Goal: Contribute content: Contribute content

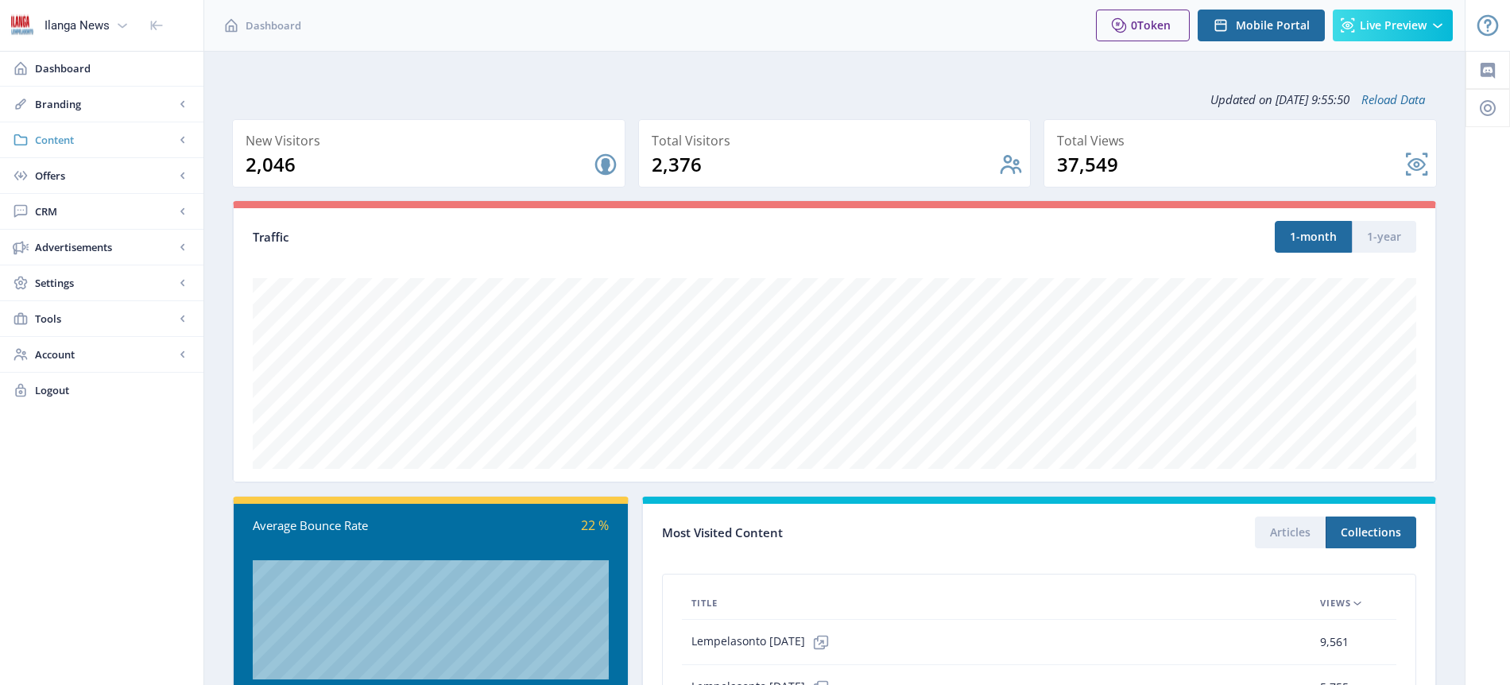
click at [76, 139] on span "Content" at bounding box center [105, 140] width 140 height 16
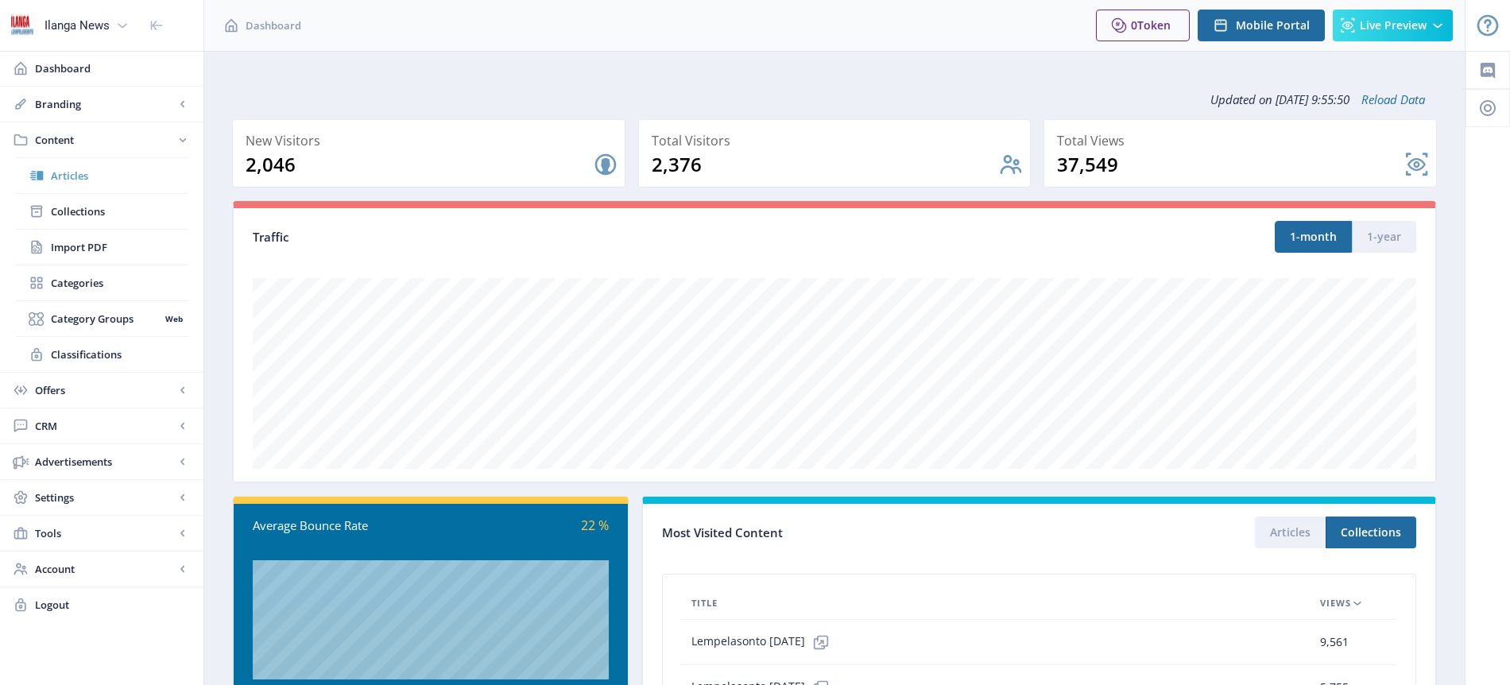
click at [71, 173] on span "Articles" at bounding box center [119, 176] width 137 height 16
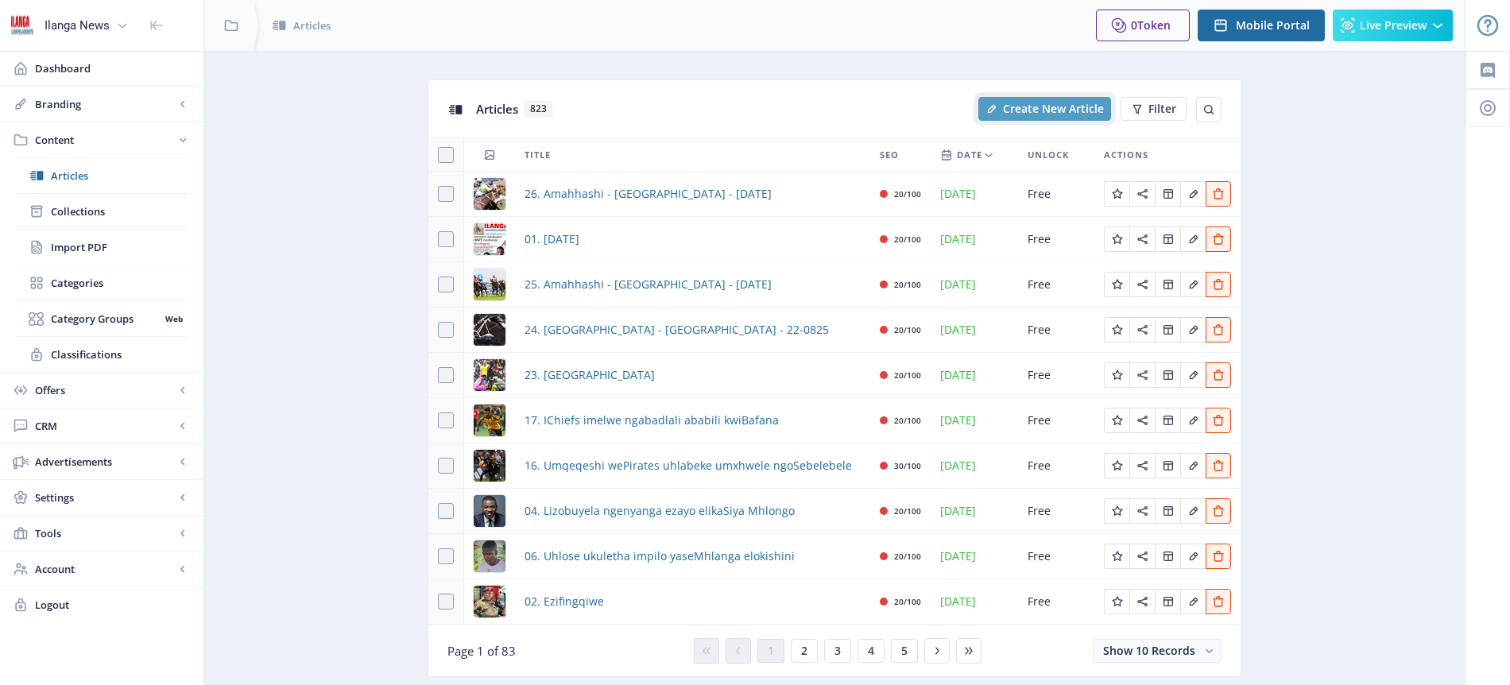
click at [1077, 106] on span "Create New Article" at bounding box center [1053, 109] width 101 height 13
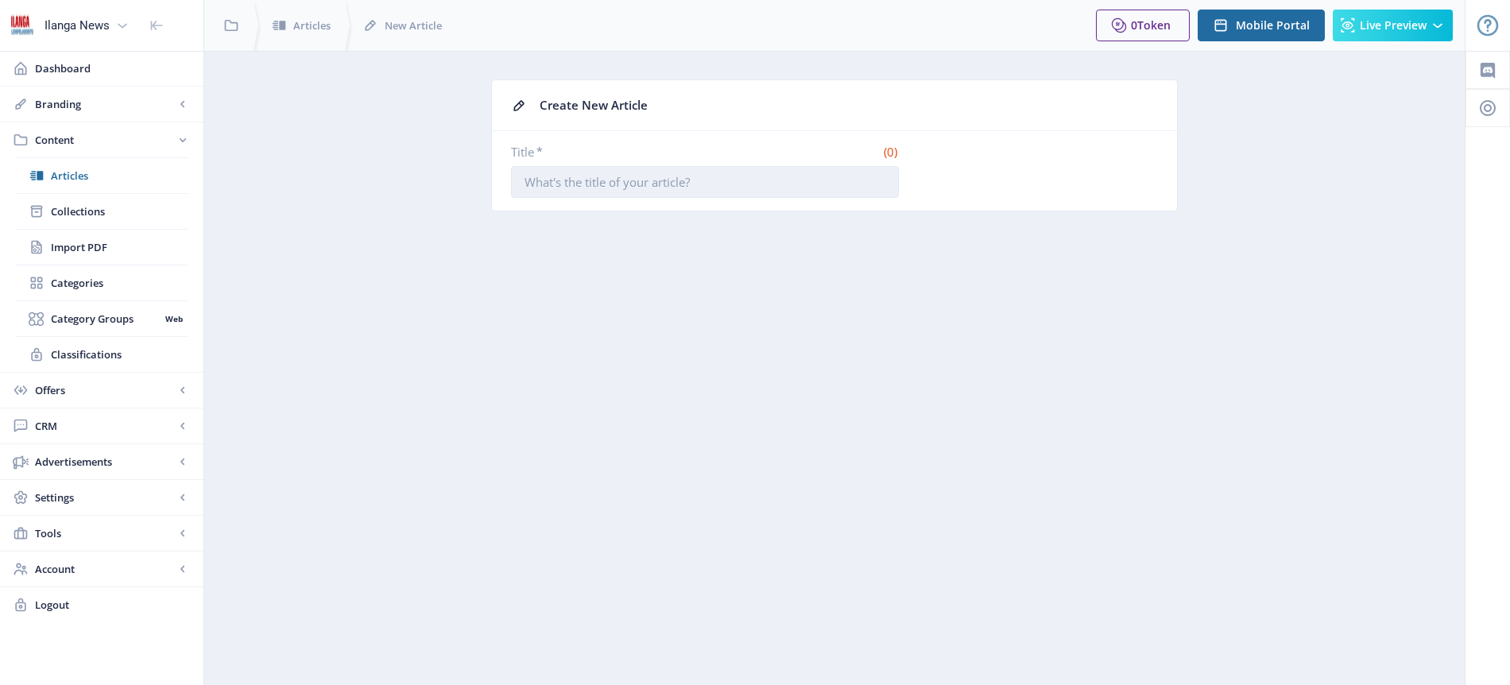
click at [686, 182] on input "Title *" at bounding box center [705, 182] width 388 height 32
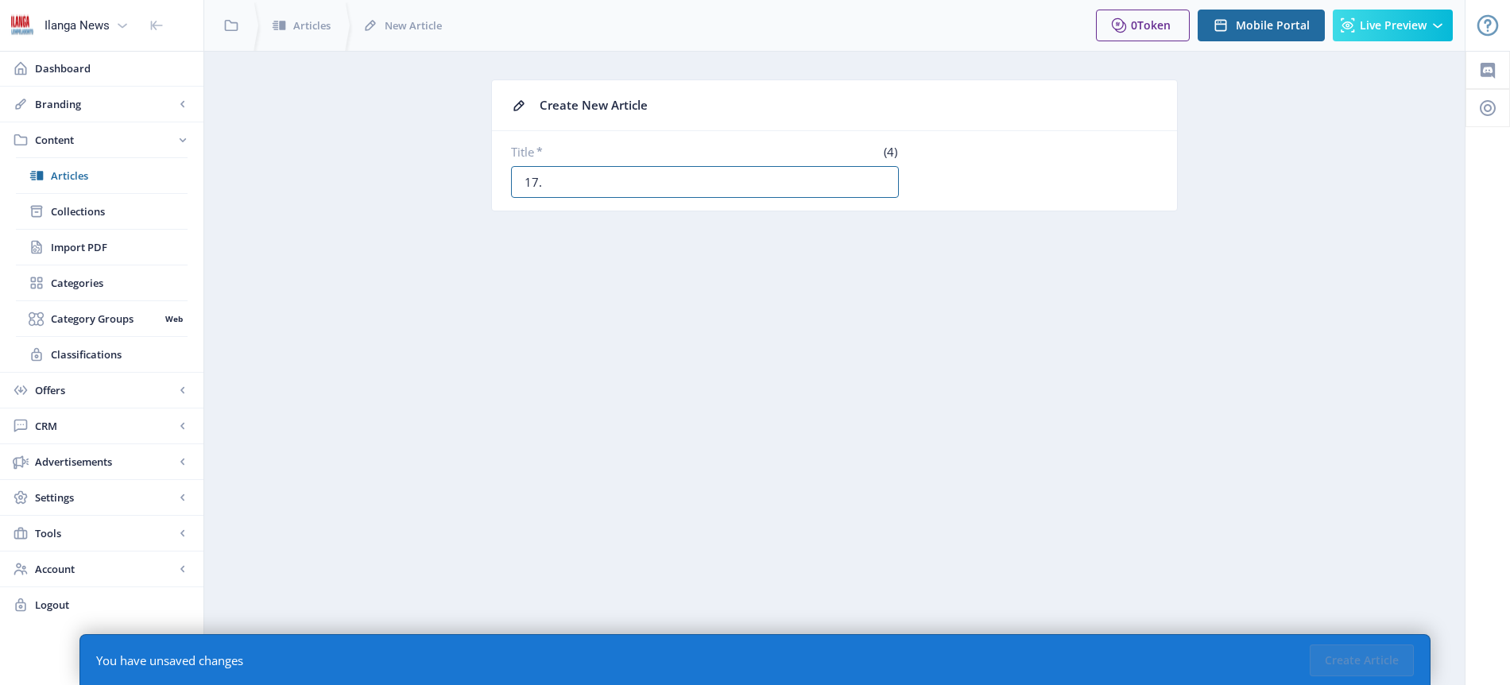
paste input "Owe-Arrows nomyalezo oshubile kwiChiefs"
type input "17. Owe-Arrows nomyalezo oshubile kwiChiefs"
click at [1360, 659] on button "Create Article" at bounding box center [1362, 661] width 104 height 32
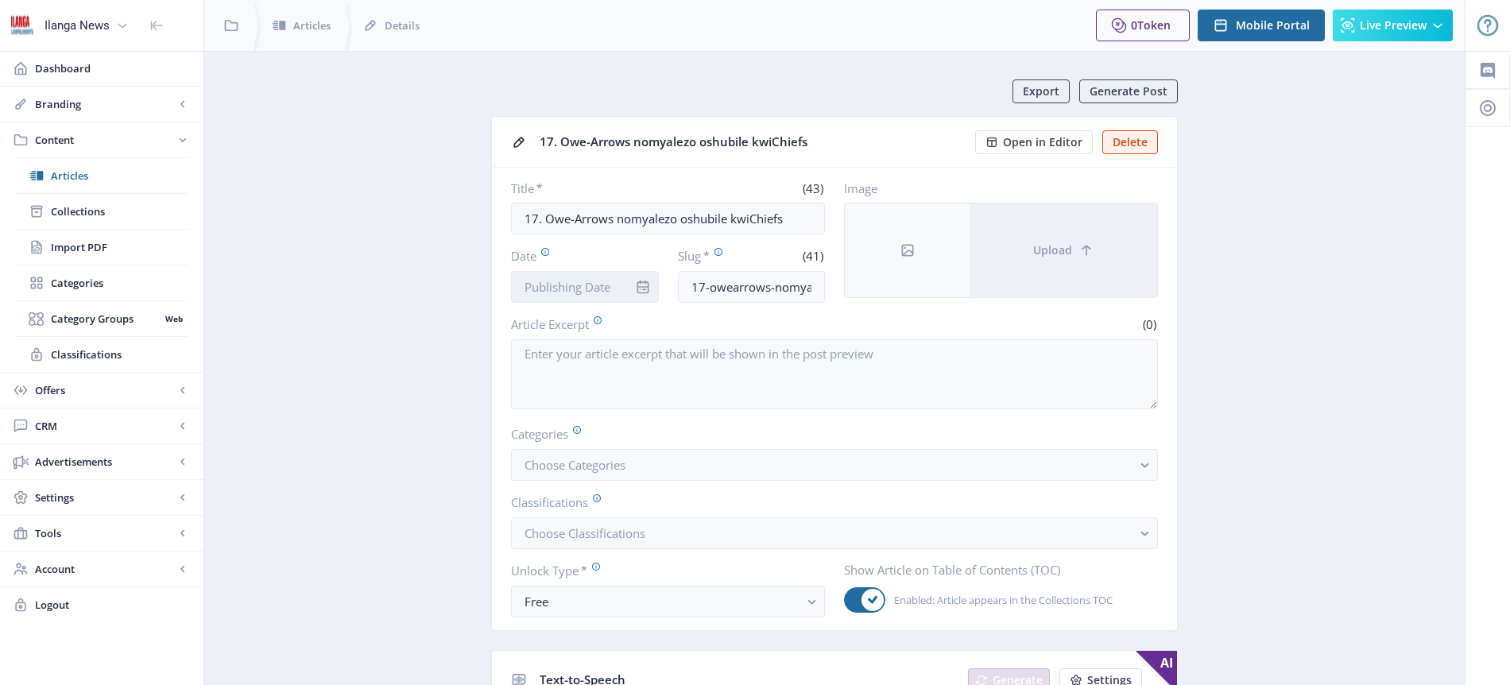
click at [566, 286] on input "Date" at bounding box center [585, 287] width 148 height 32
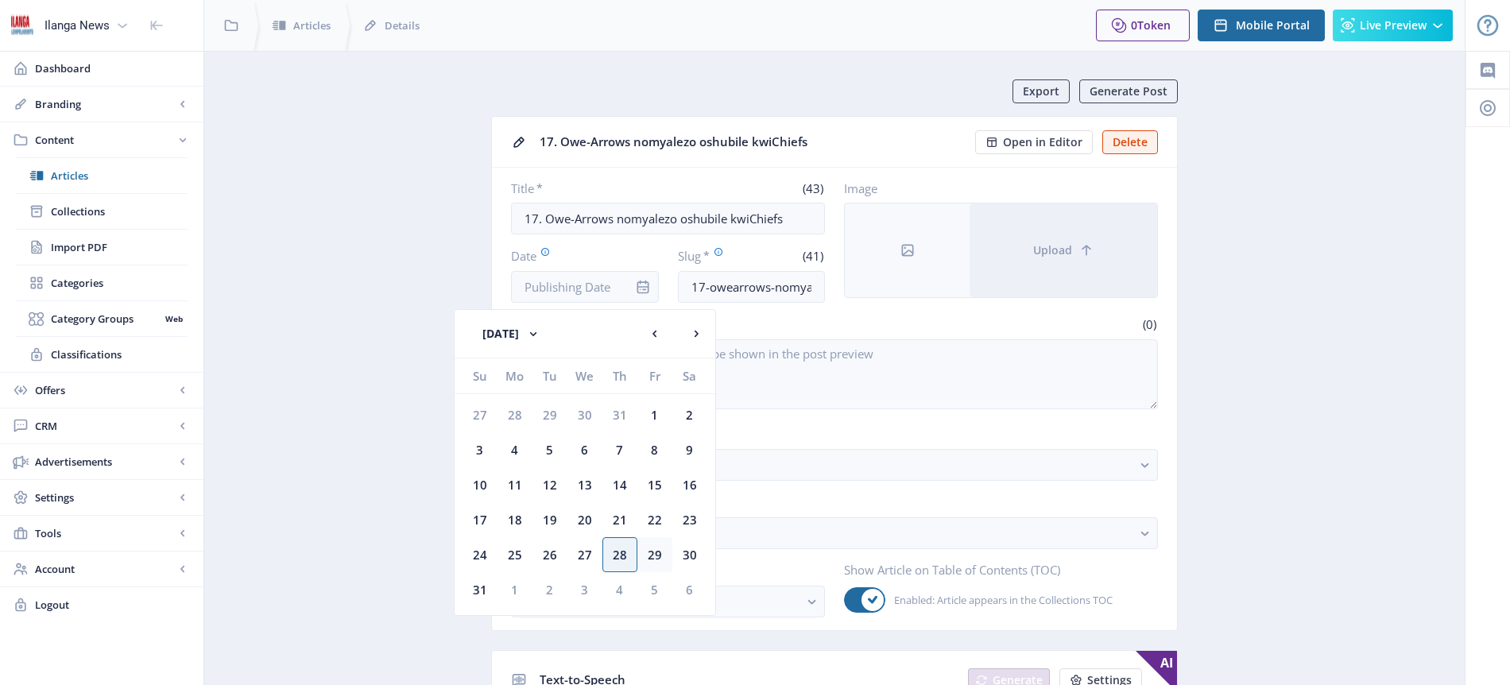
click at [656, 557] on div "29" at bounding box center [654, 554] width 35 height 35
type input "[DATE]"
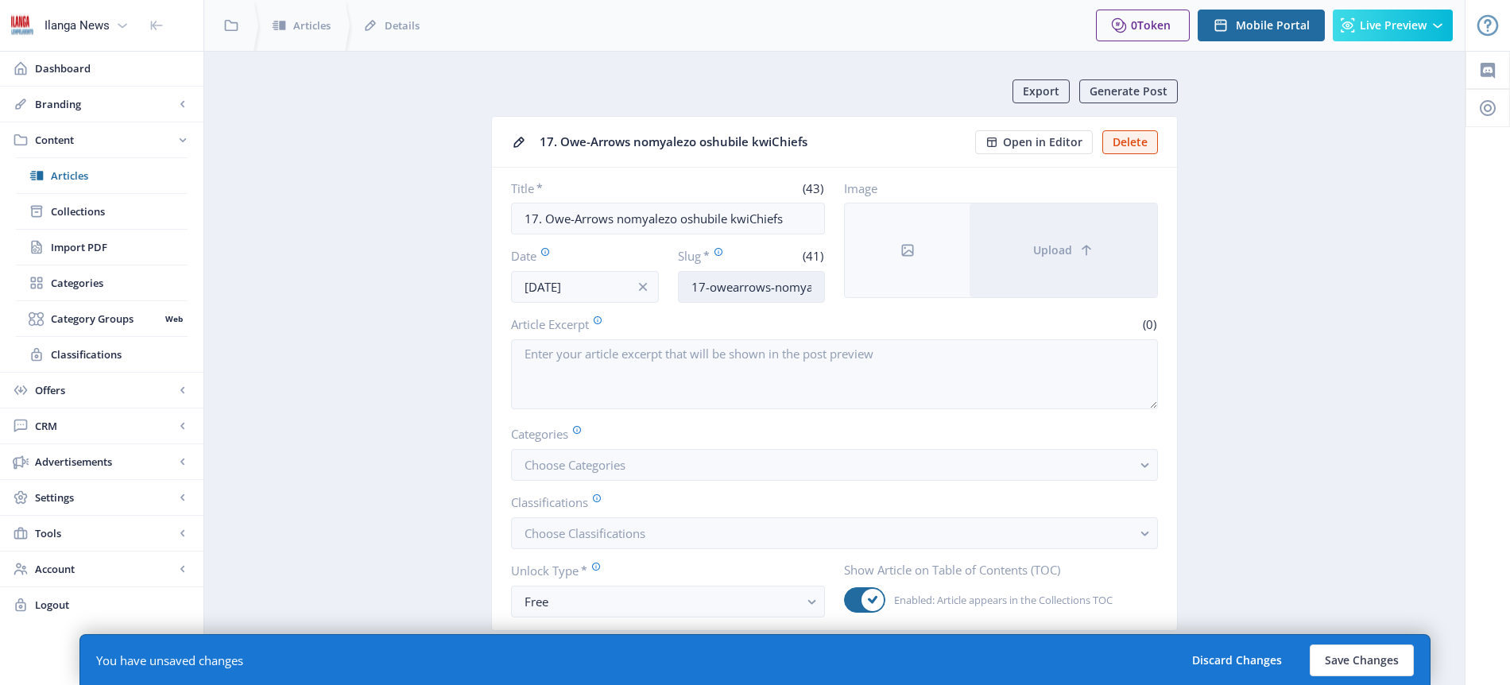
click at [788, 294] on input "17-owearrows-nomyalezo-oshubile-kwichiefs" at bounding box center [752, 287] width 148 height 32
type input "Dion-chiefs"
click at [611, 461] on span "Choose Categories" at bounding box center [575, 465] width 101 height 16
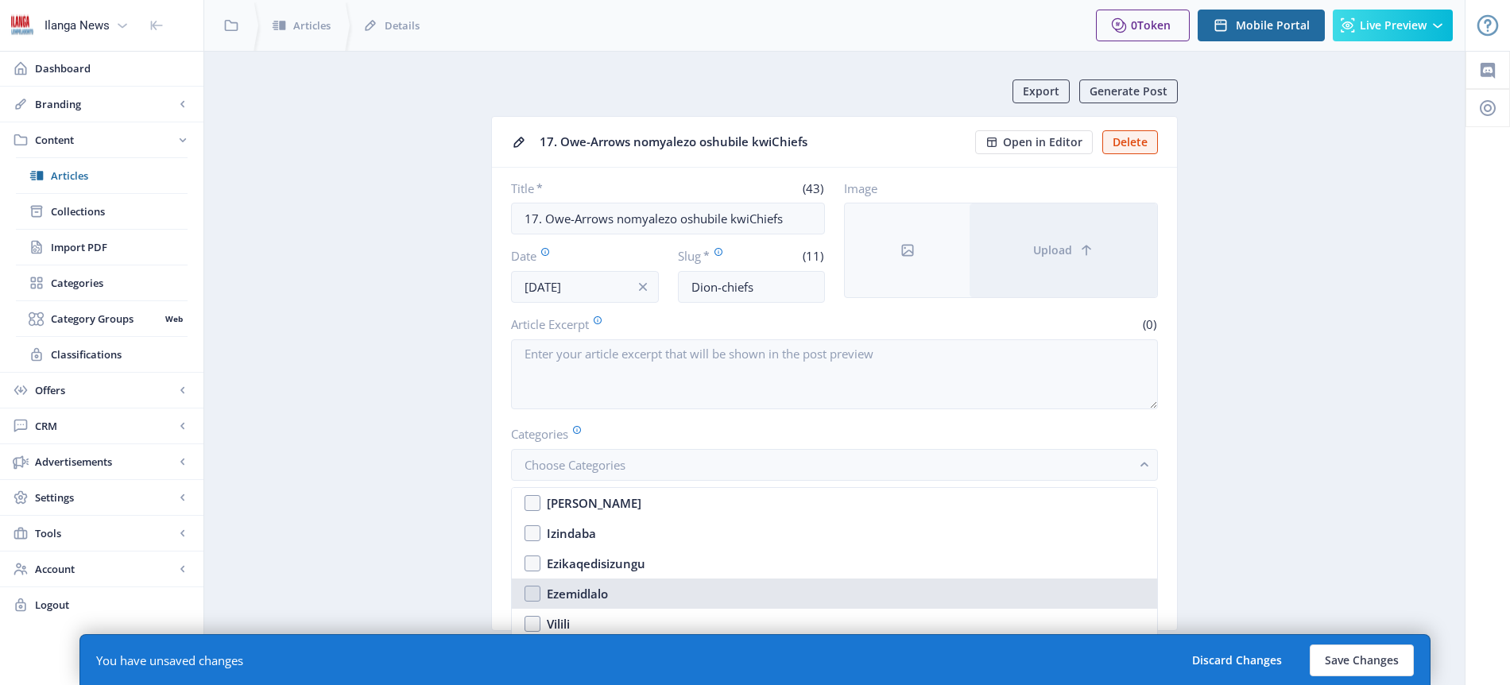
click at [582, 586] on div "Ezemidlalo" at bounding box center [577, 593] width 61 height 19
checkbox input "true"
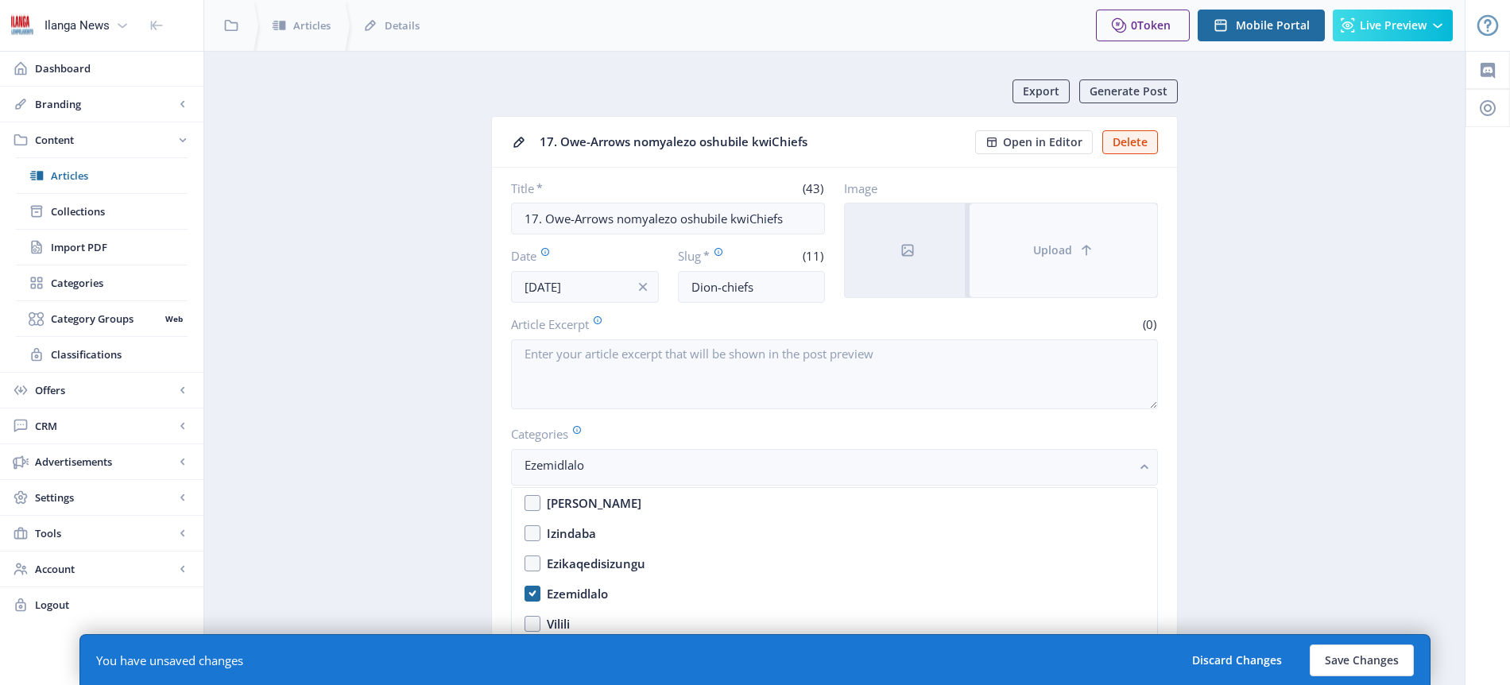
click at [1063, 253] on span "Upload" at bounding box center [1052, 250] width 39 height 13
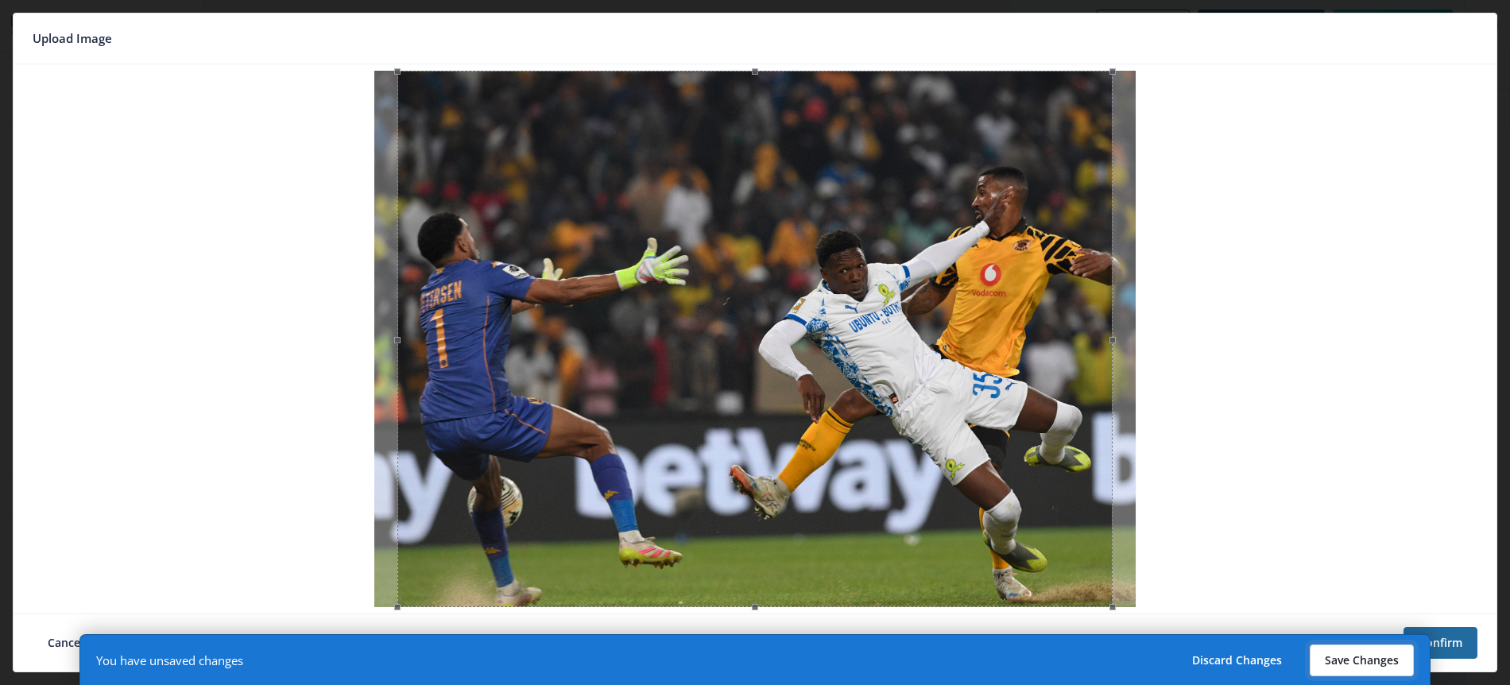
click at [1371, 668] on button "Save Changes" at bounding box center [1362, 661] width 104 height 32
type input "dion-chiefs"
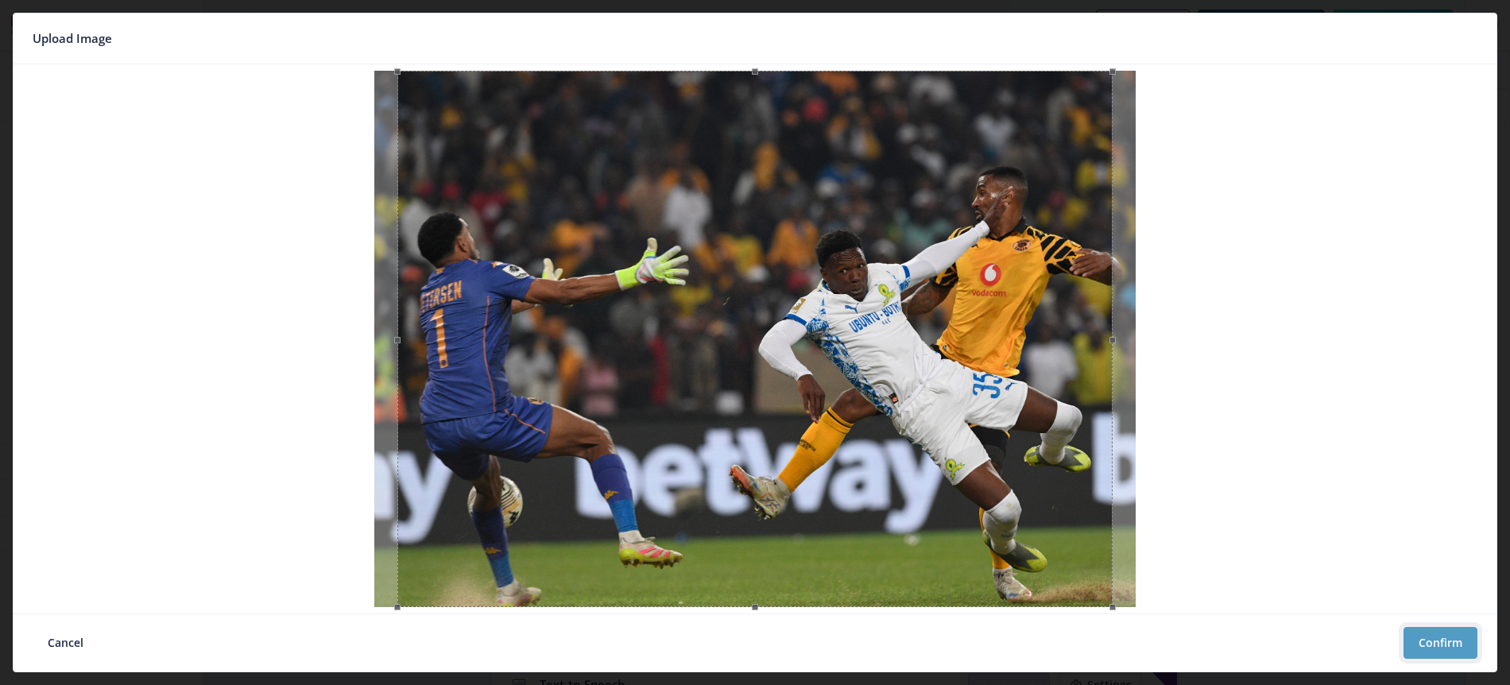
click at [1441, 644] on button "Confirm" at bounding box center [1440, 643] width 74 height 32
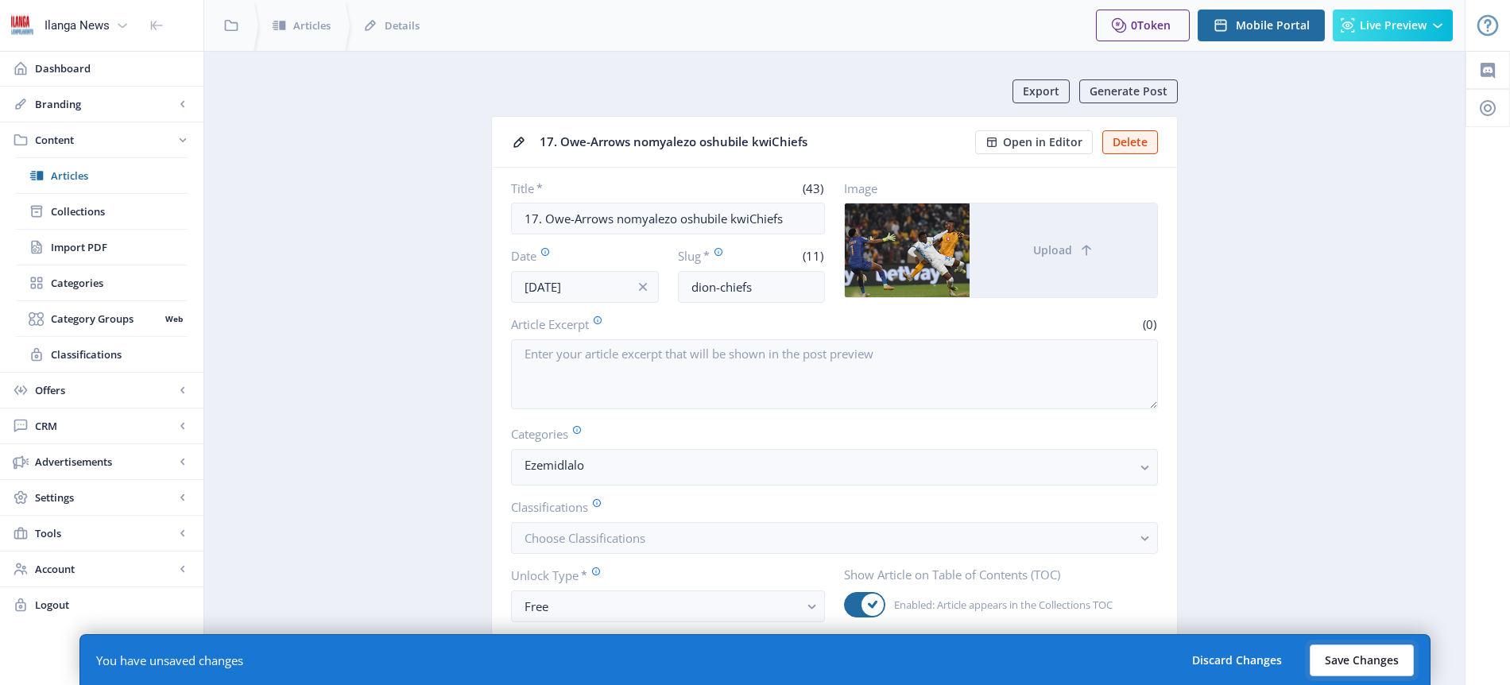
click at [1359, 663] on button "Save Changes" at bounding box center [1362, 661] width 104 height 32
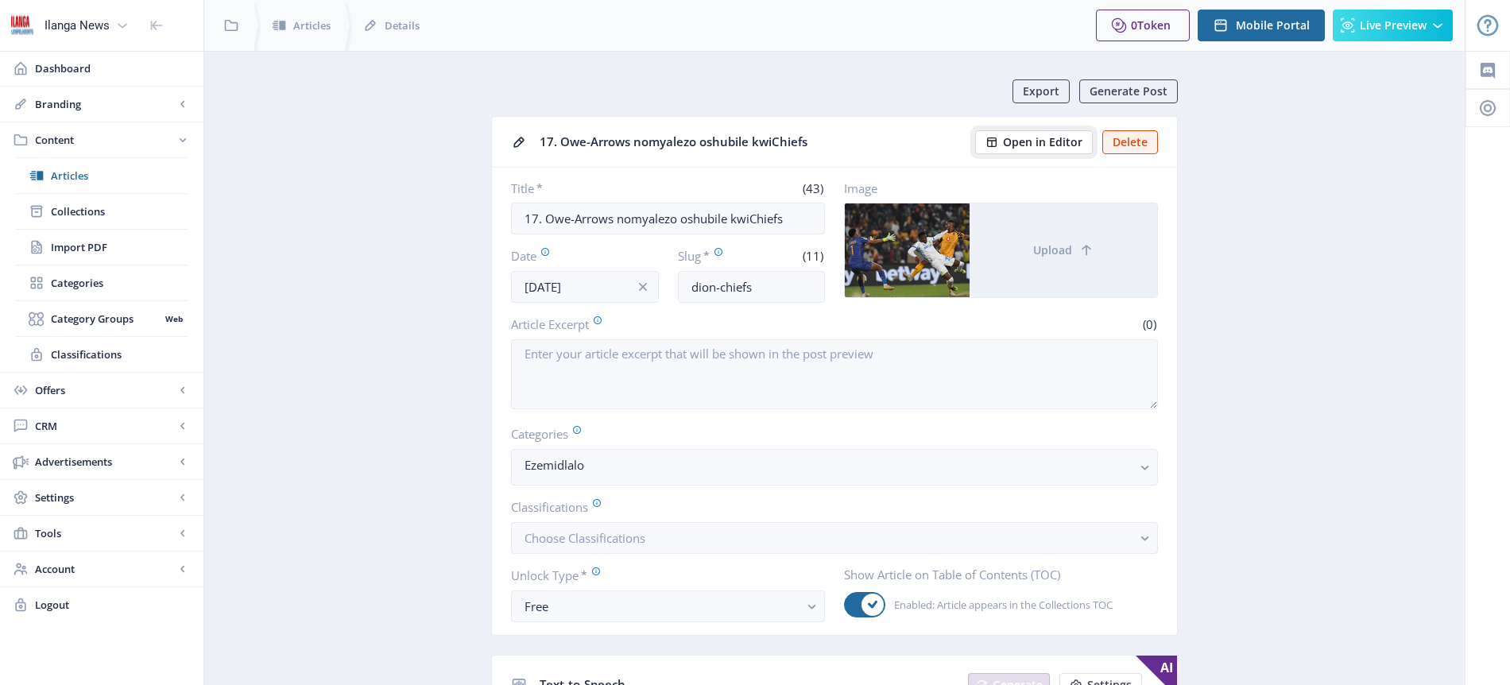
click at [1063, 142] on span "Open in Editor" at bounding box center [1042, 142] width 79 height 13
click at [88, 175] on span "Articles" at bounding box center [119, 176] width 137 height 16
